Goal: Information Seeking & Learning: Learn about a topic

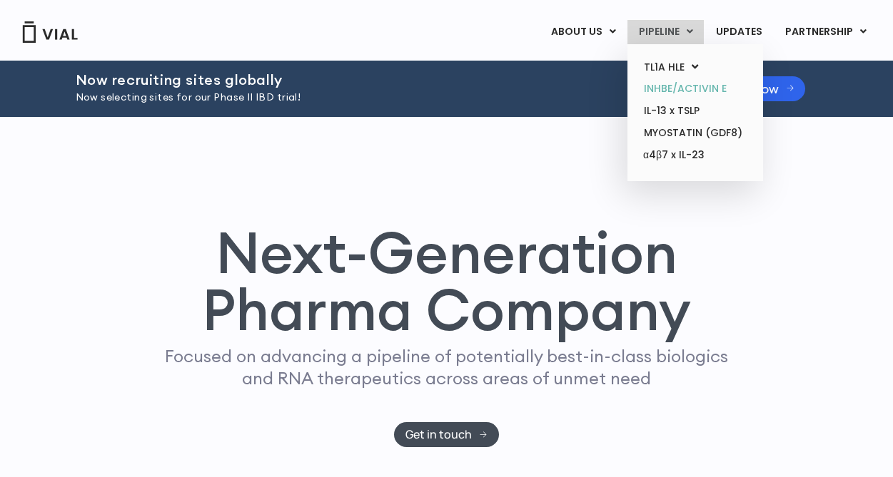
click at [757, 91] on link "INHBE/ACTIVIN E" at bounding box center [694, 89] width 125 height 22
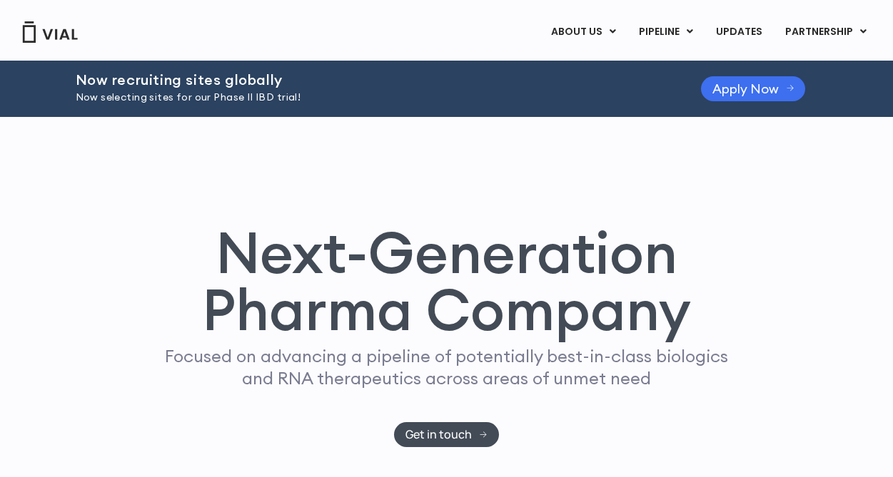
click at [788, 88] on icon at bounding box center [789, 89] width 7 height 6
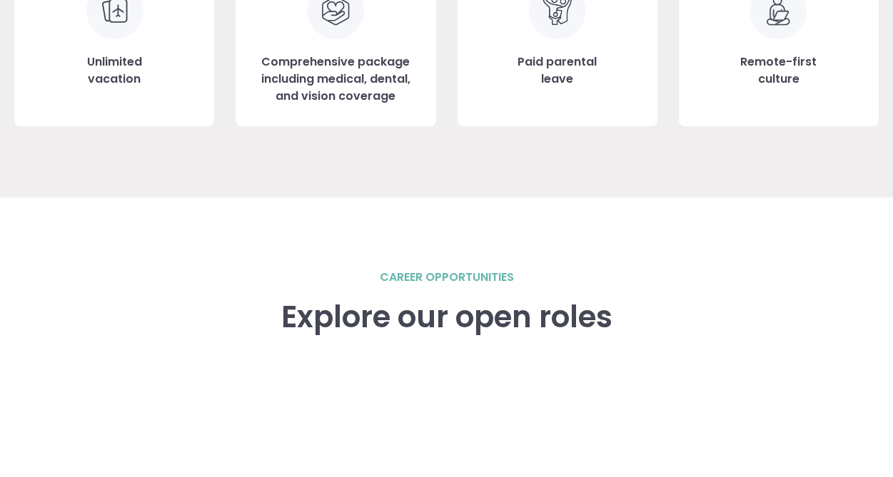
scroll to position [2094, 0]
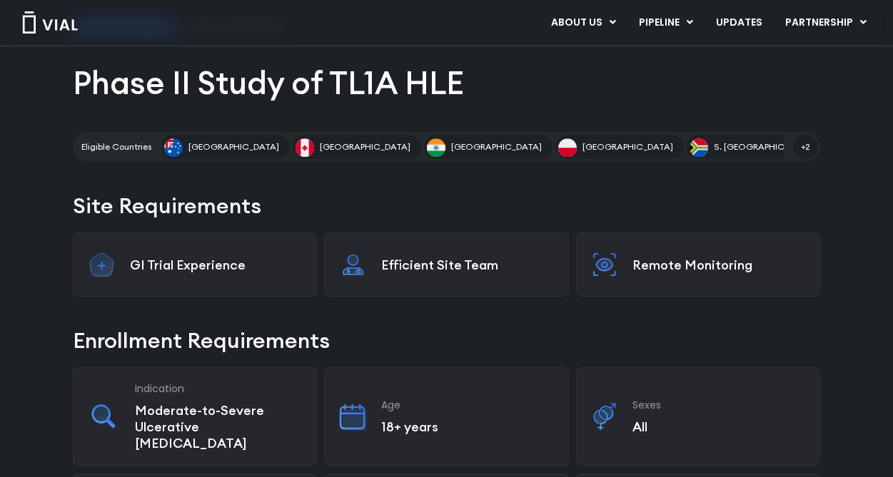
scroll to position [166, 0]
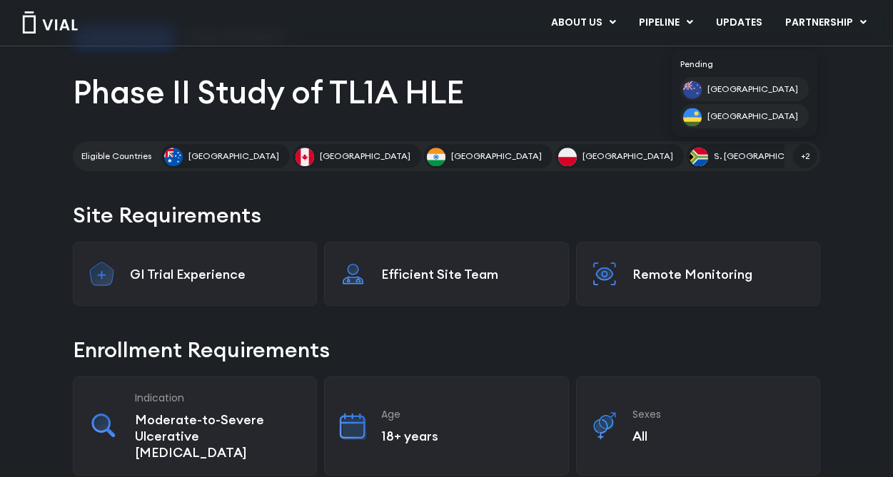
click at [804, 158] on span "+2" at bounding box center [805, 156] width 24 height 24
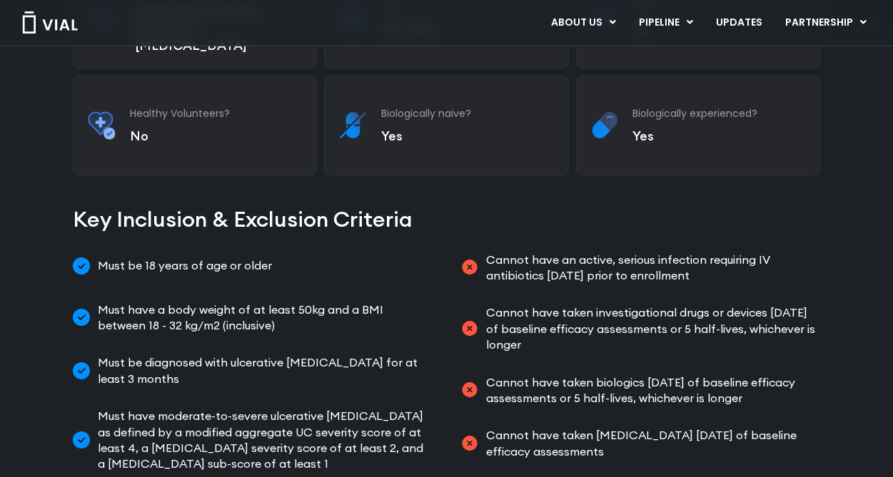
scroll to position [0, 0]
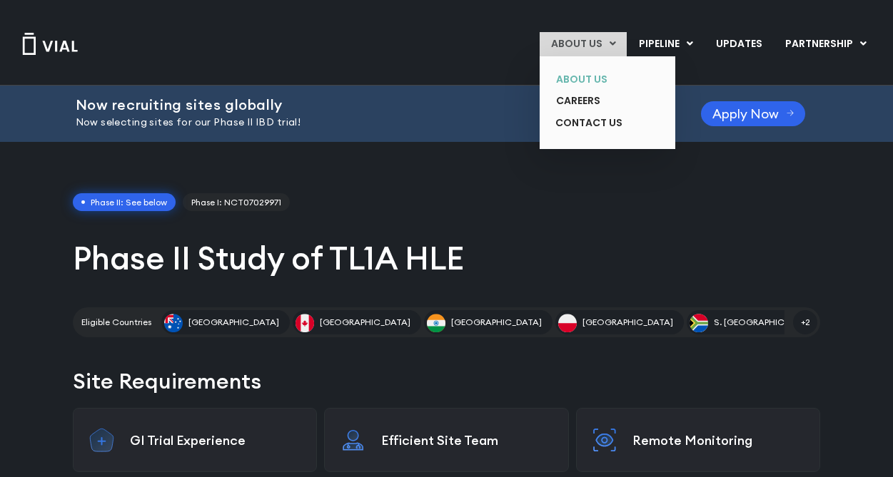
click at [569, 76] on link "ABOUT US" at bounding box center [596, 80] width 104 height 22
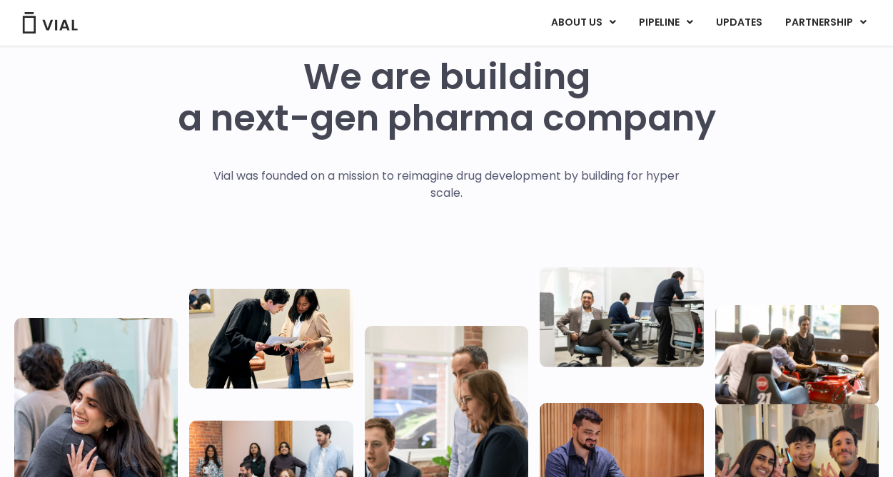
scroll to position [58, 0]
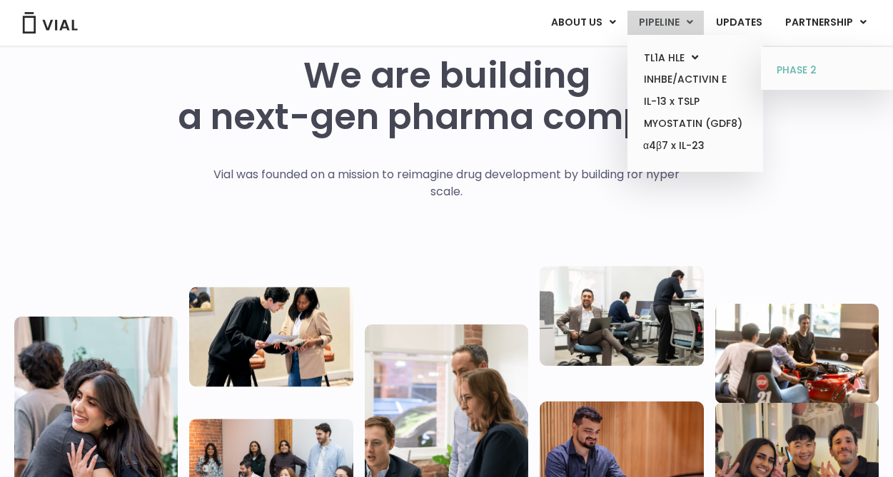
click at [787, 67] on link "PHASE 2" at bounding box center [828, 70] width 125 height 23
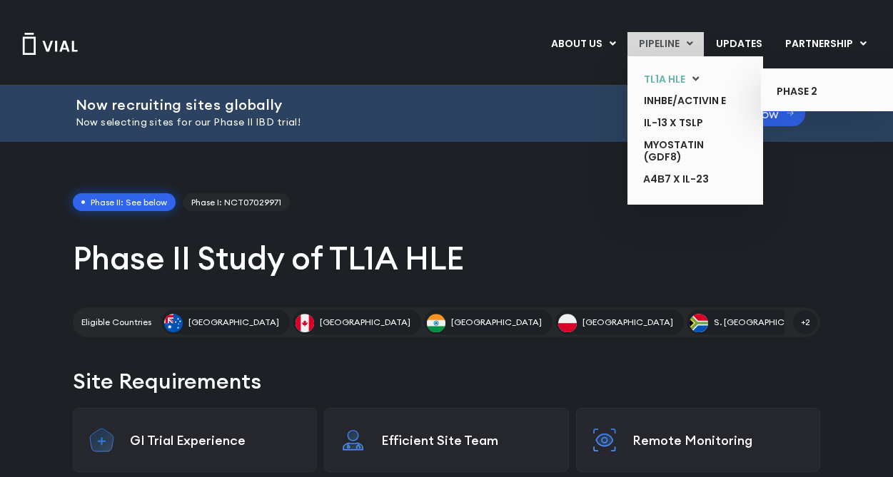
click at [665, 86] on link "TL1A HLE" at bounding box center [684, 80] width 104 height 22
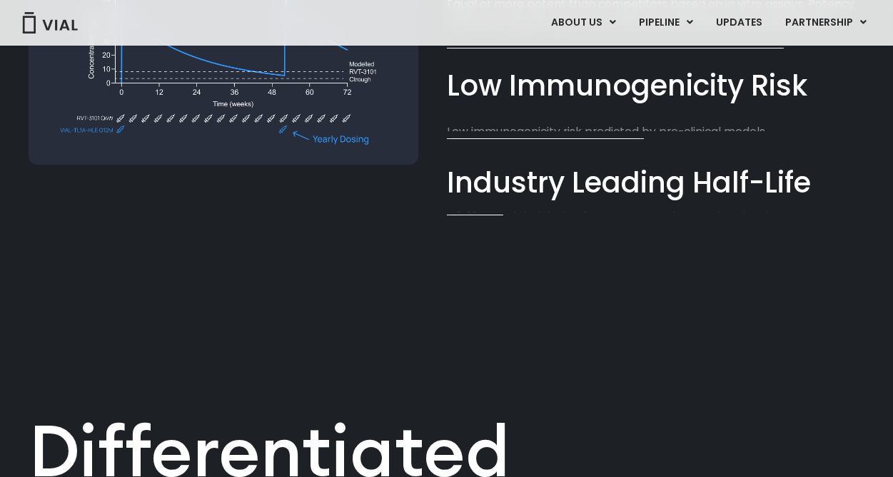
scroll to position [878, 0]
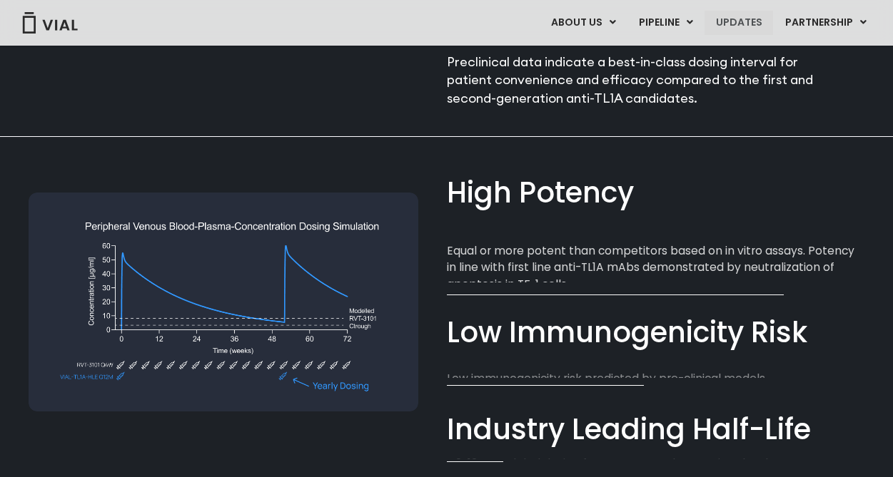
click at [726, 17] on link "UPDATES" at bounding box center [738, 23] width 69 height 24
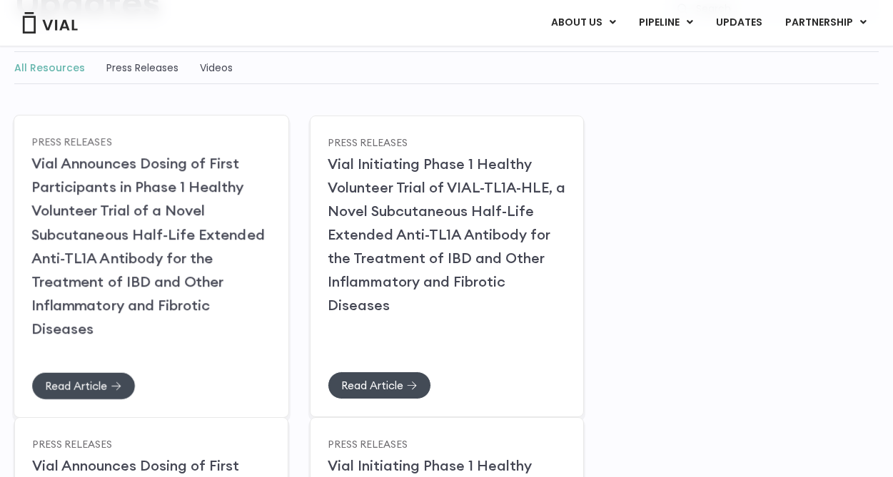
scroll to position [203, 0]
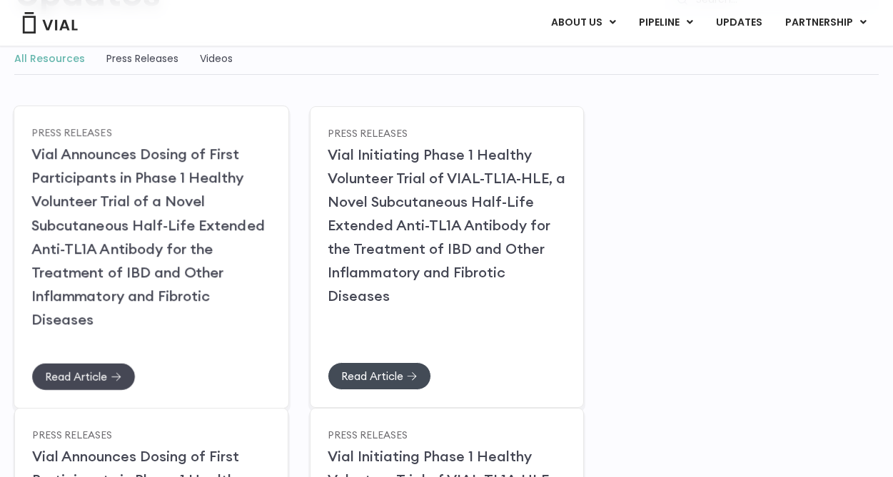
click at [96, 374] on span "Read Article" at bounding box center [76, 376] width 62 height 11
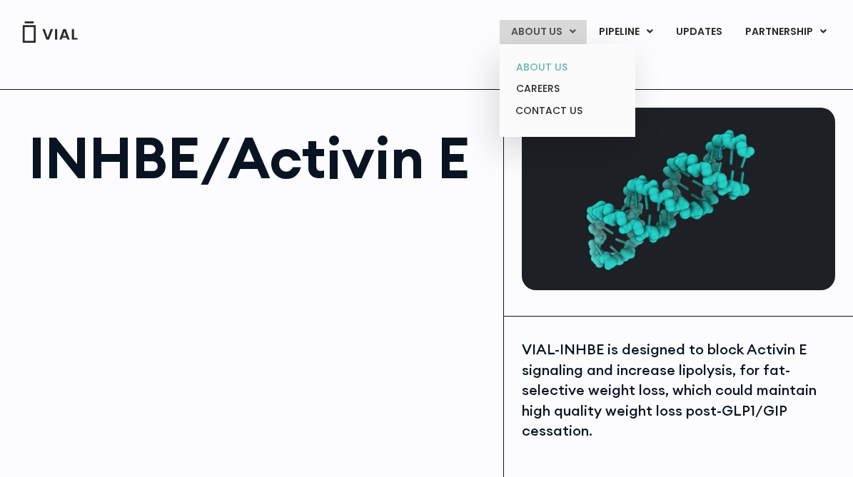
click at [559, 67] on link "ABOUT US" at bounding box center [567, 67] width 125 height 22
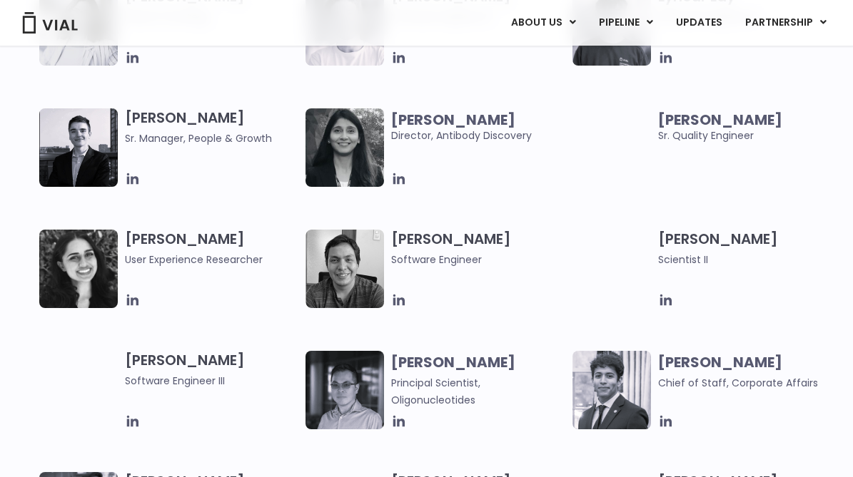
scroll to position [792, 0]
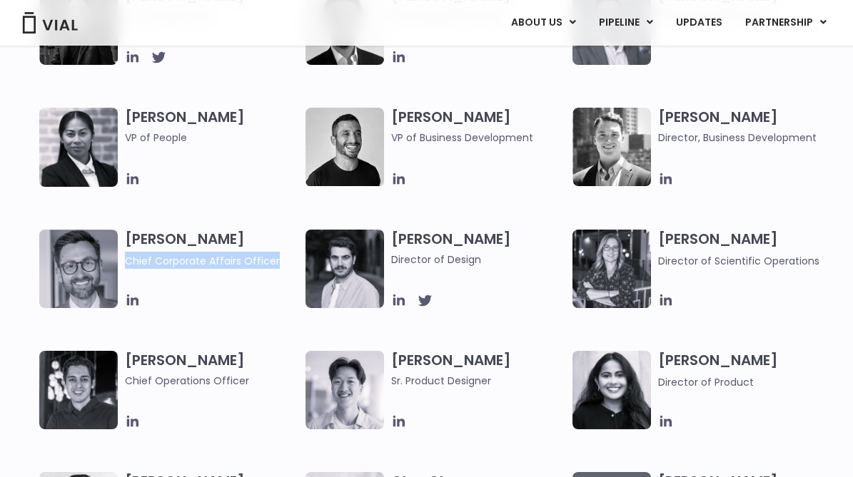
drag, startPoint x: 276, startPoint y: 262, endPoint x: 283, endPoint y: 260, distance: 7.5
click at [283, 260] on div "Paolo Mastrangelo Chief Corporate Affairs Officer" at bounding box center [172, 269] width 266 height 78
copy span "Chief Corporate Affairs Officer"
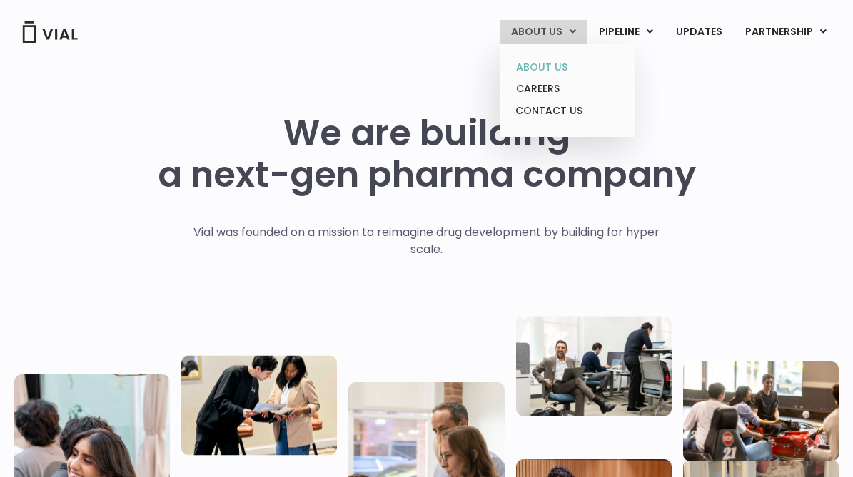
click at [556, 65] on link "ABOUT US" at bounding box center [567, 67] width 125 height 22
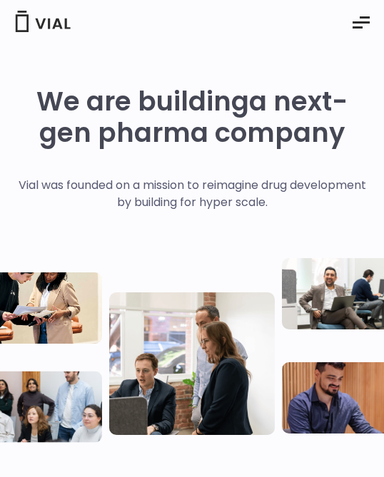
click at [354, 29] on icon "Essential Addons Toggle Menu" at bounding box center [361, 22] width 17 height 17
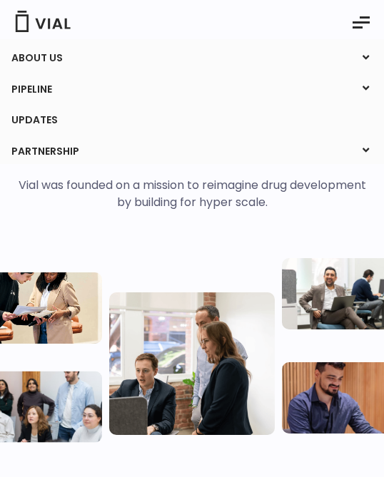
click at [348, 116] on link "UPDATES" at bounding box center [191, 120] width 383 height 24
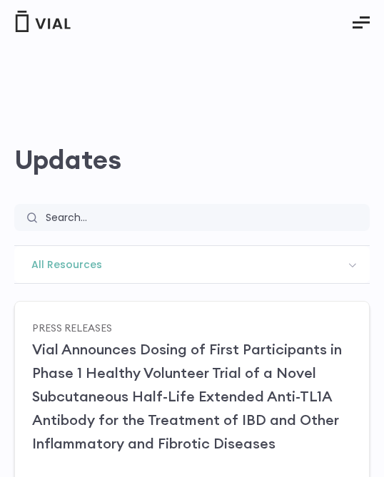
click at [354, 26] on icon "Essential Addons Toggle Menu" at bounding box center [361, 22] width 17 height 17
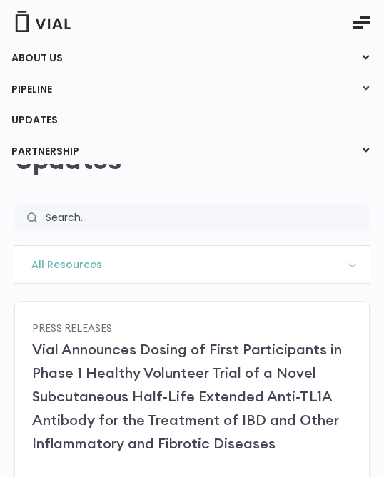
click at [362, 86] on icon at bounding box center [365, 88] width 19 height 19
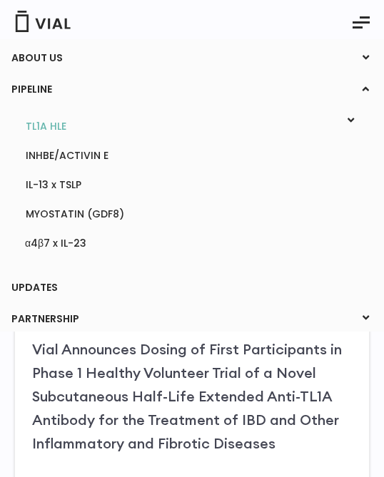
click at [62, 131] on link "TL1A HLE" at bounding box center [191, 127] width 354 height 22
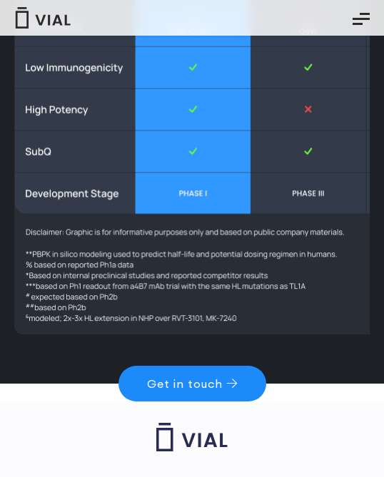
scroll to position [2201, 0]
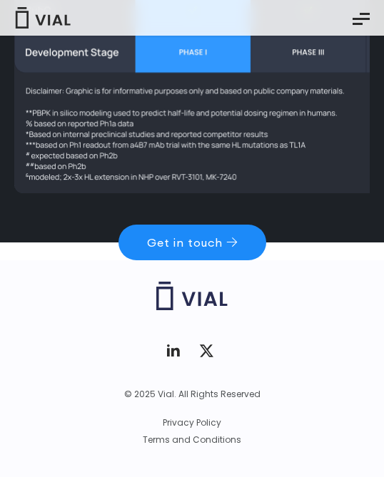
click at [169, 250] on link "Get in touch" at bounding box center [192, 243] width 148 height 36
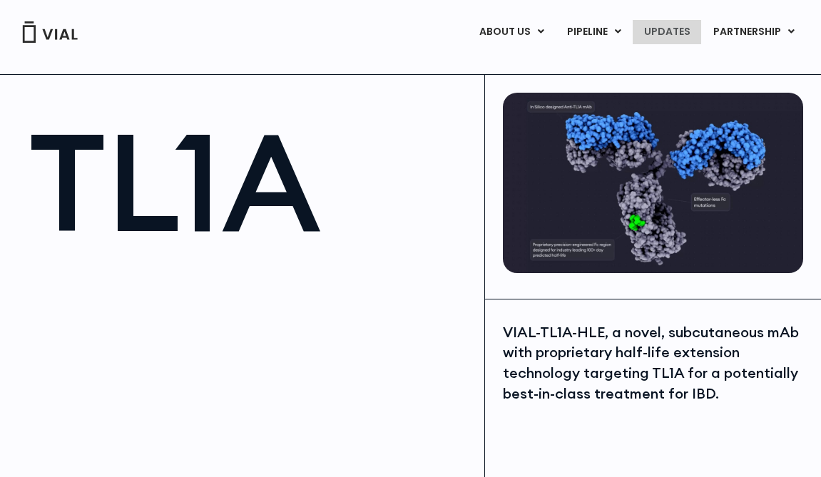
click at [383, 39] on link "UPDATES" at bounding box center [667, 32] width 69 height 24
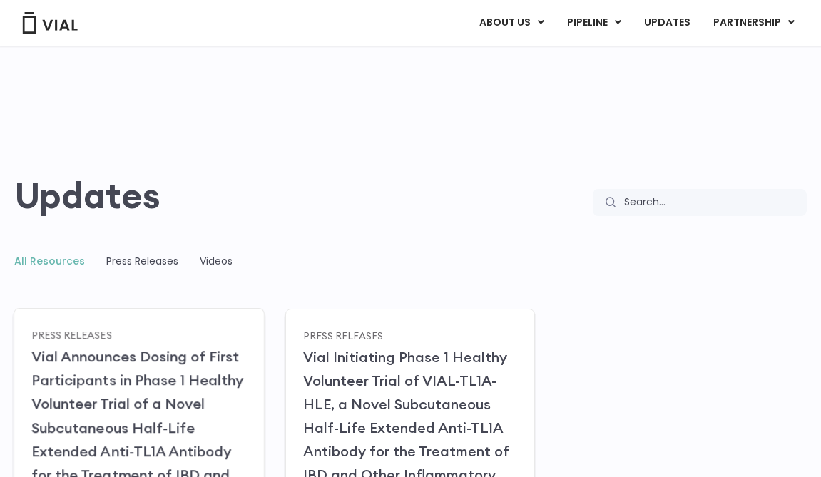
scroll to position [365, 0]
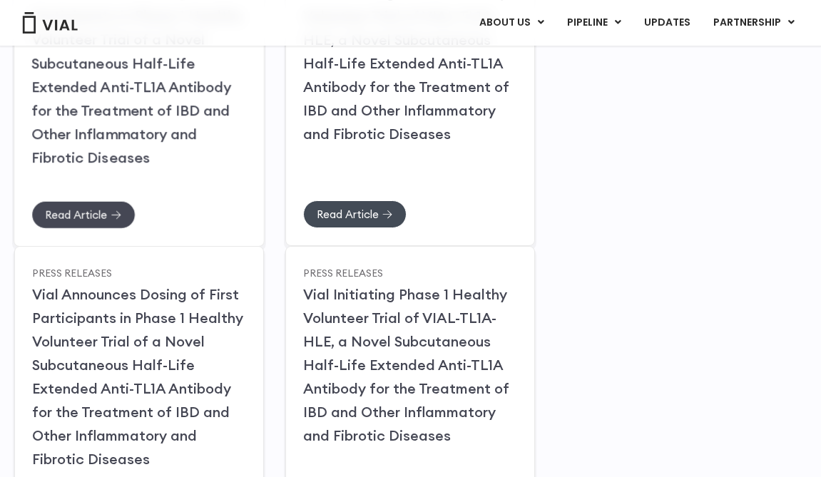
click at [92, 218] on span "Read Article" at bounding box center [76, 214] width 62 height 11
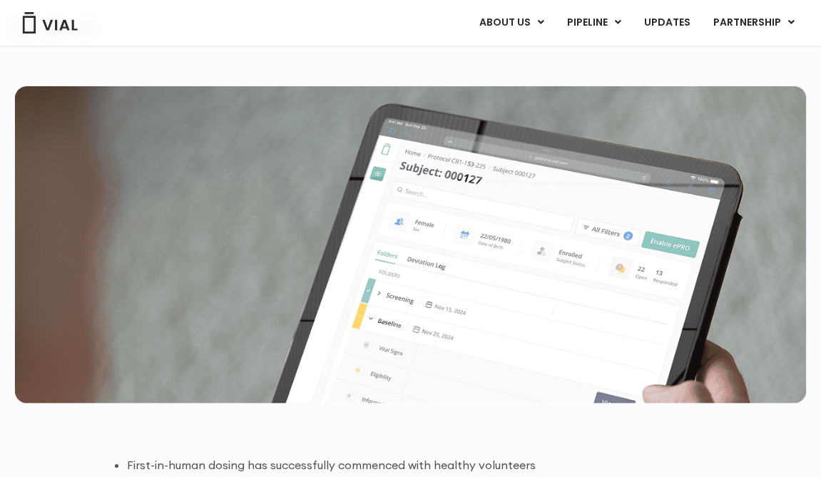
scroll to position [68, 0]
